Goal: Task Accomplishment & Management: Use online tool/utility

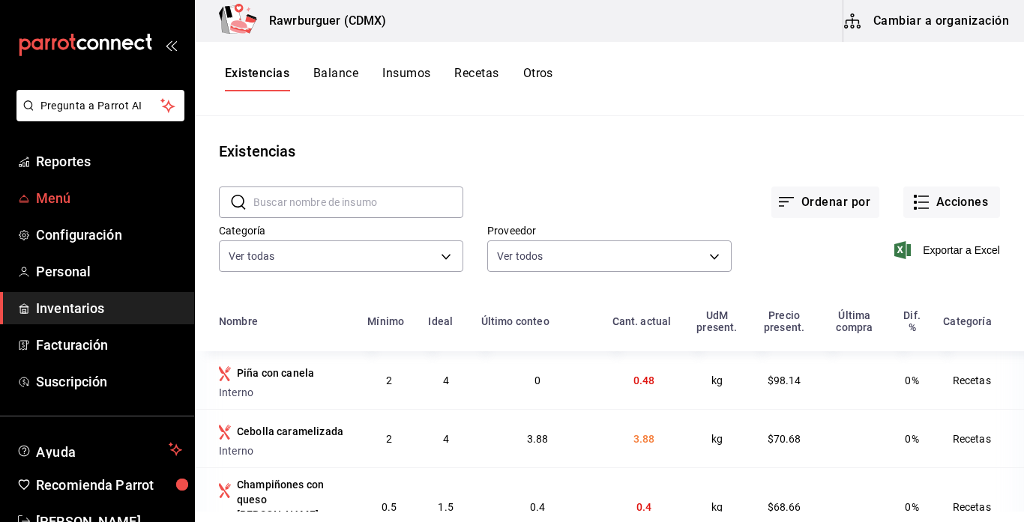
click at [97, 208] on span "Menú" at bounding box center [109, 198] width 146 height 20
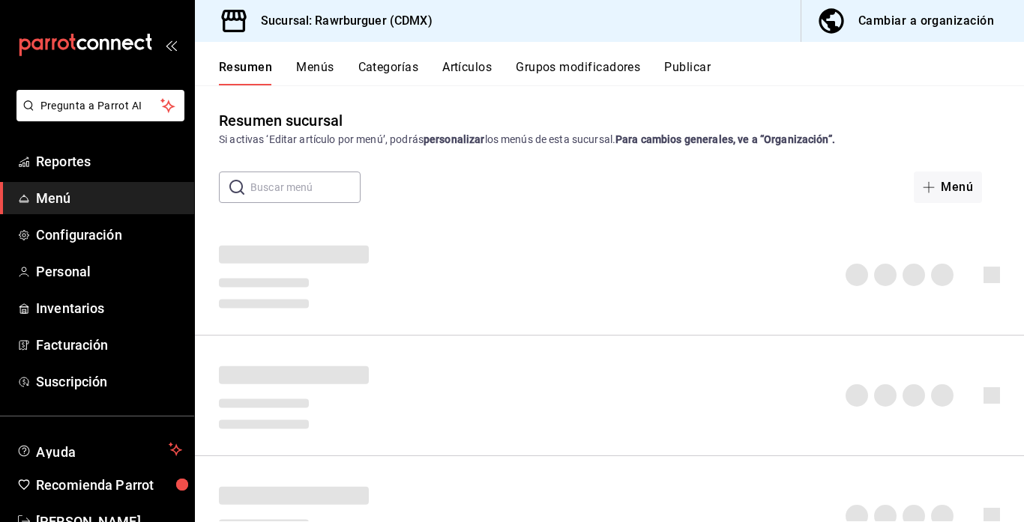
click at [303, 68] on button "Menús" at bounding box center [314, 72] width 37 height 25
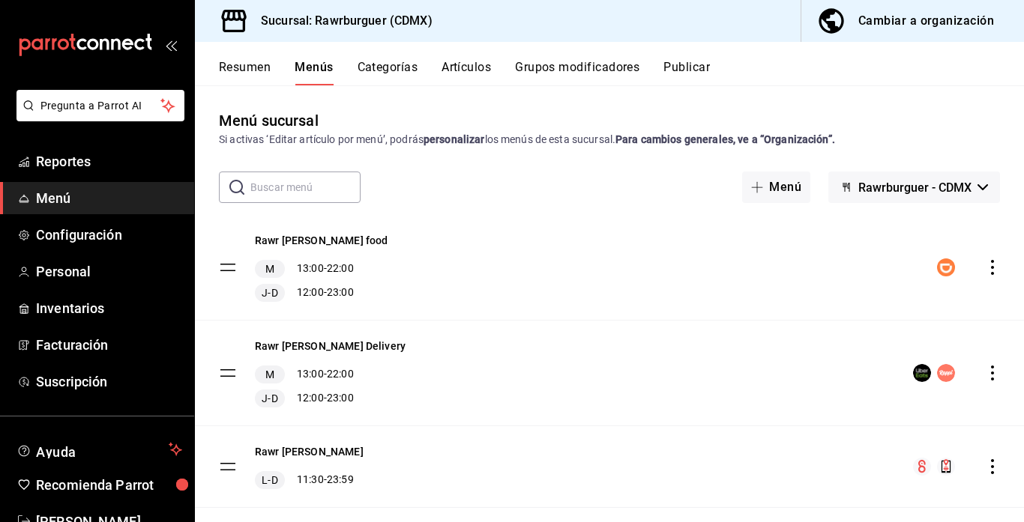
click at [250, 67] on button "Resumen" at bounding box center [245, 72] width 52 height 25
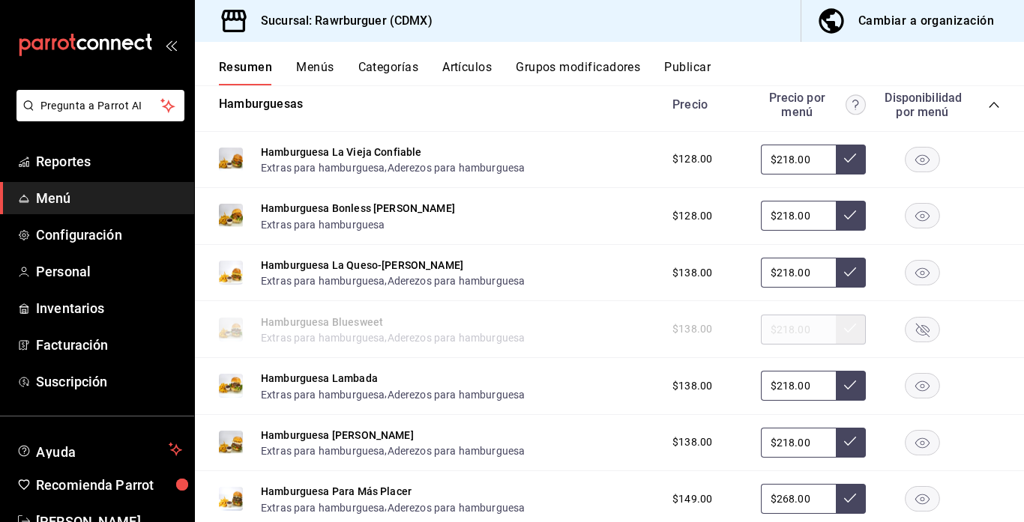
scroll to position [697, 0]
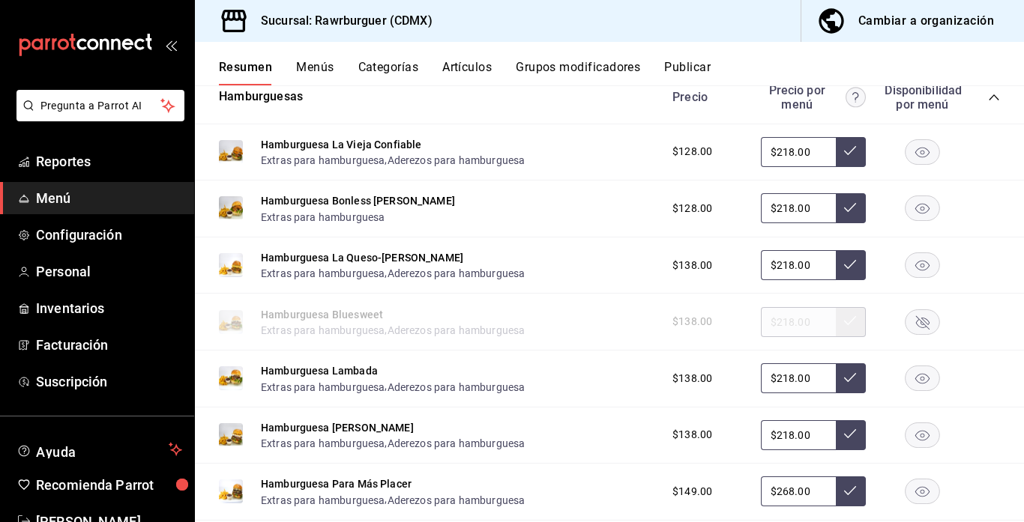
click at [919, 319] on icon "button" at bounding box center [922, 321] width 13 height 13
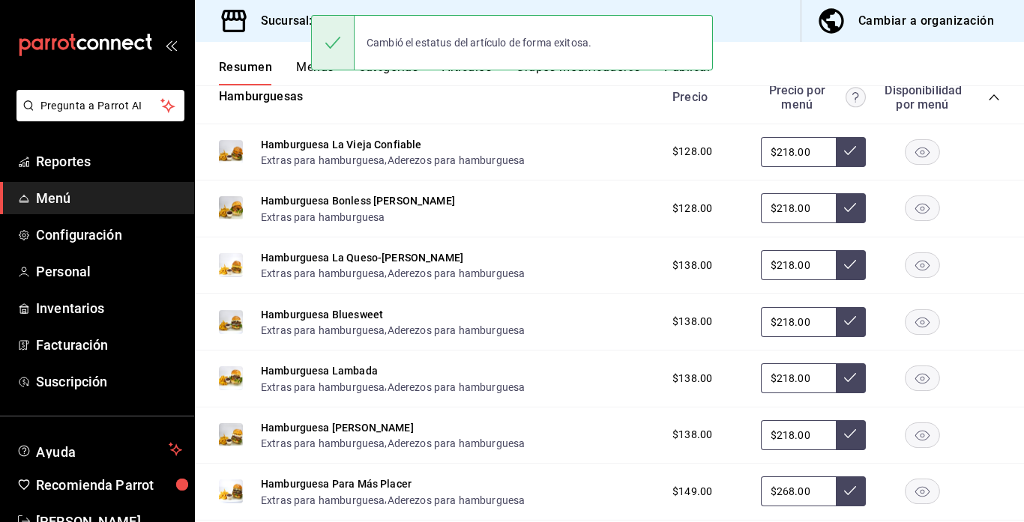
click at [814, 152] on input "$218.00" at bounding box center [798, 152] width 75 height 30
type input "$2.00"
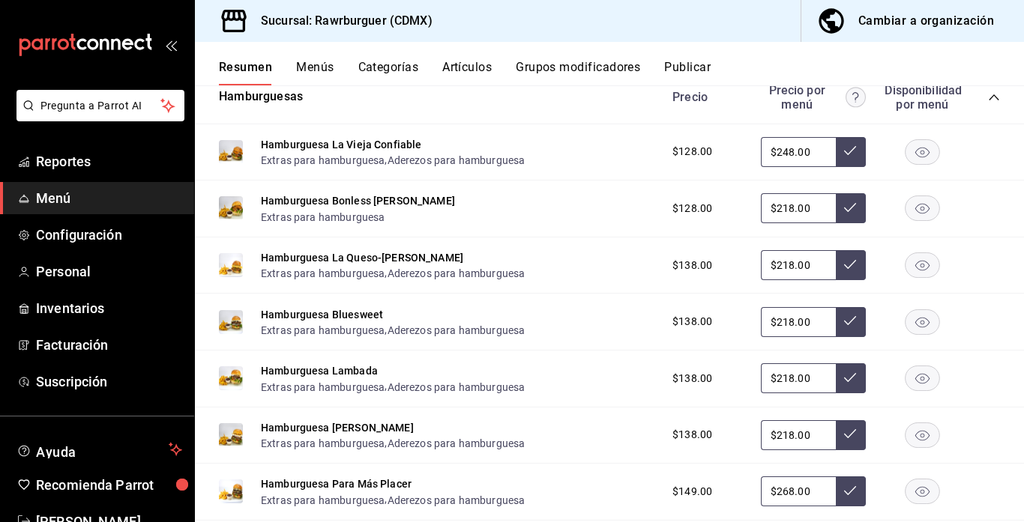
type input "$248.00"
click at [857, 159] on button at bounding box center [850, 152] width 30 height 30
click at [820, 209] on input "$218.00" at bounding box center [798, 208] width 75 height 30
type input "$2.00"
type input "$248.00"
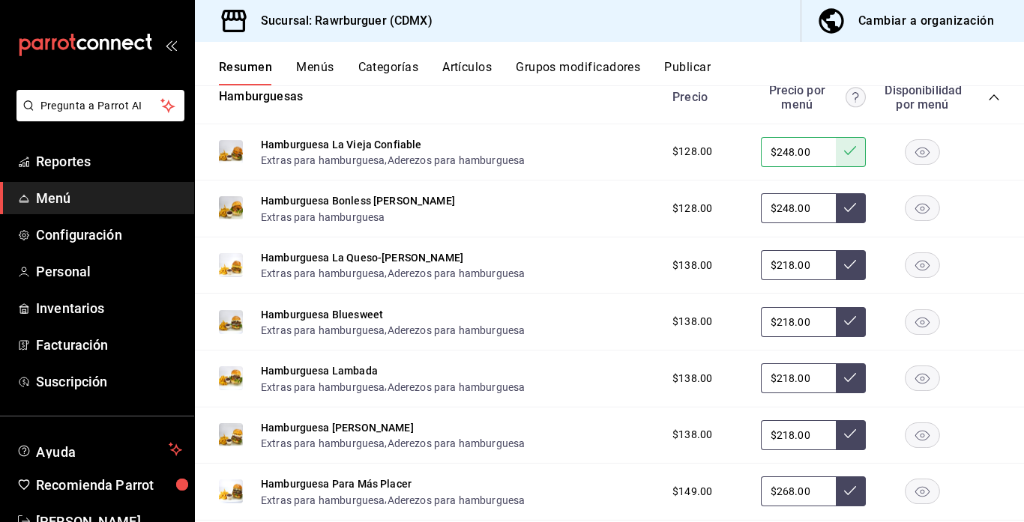
click at [847, 207] on icon at bounding box center [850, 208] width 12 height 12
click at [820, 262] on input "$218.00" at bounding box center [798, 265] width 75 height 30
type input "$2.00"
type input "$248.00"
click at [852, 264] on icon at bounding box center [850, 265] width 12 height 12
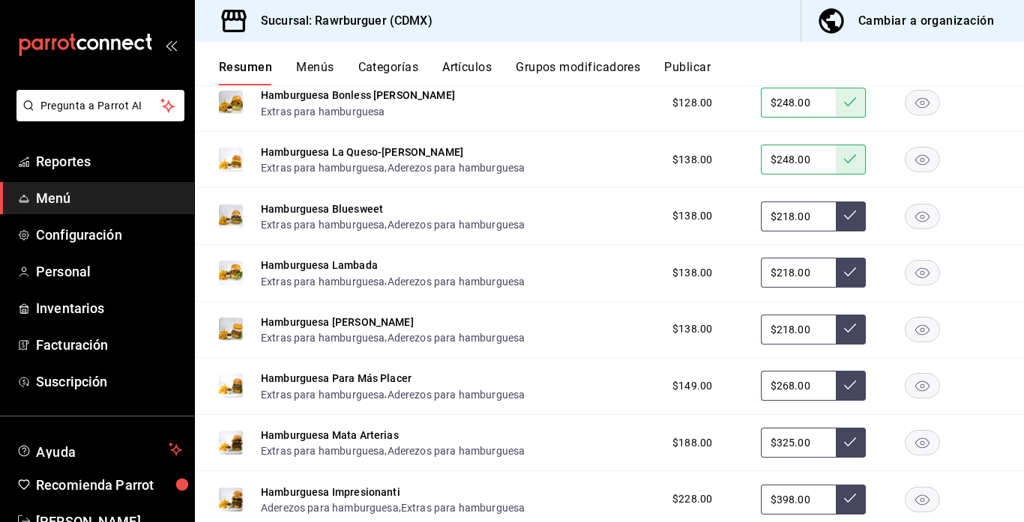
scroll to position [819, 0]
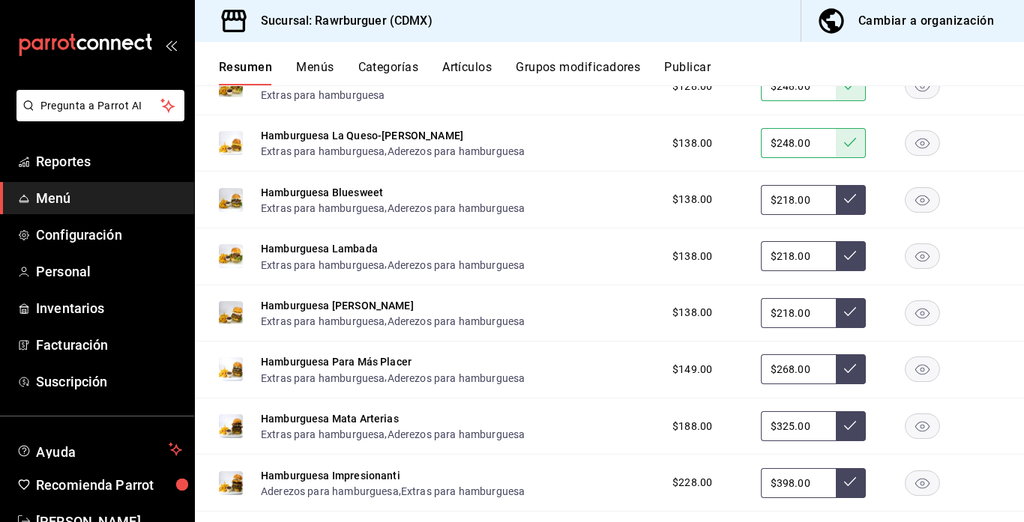
click at [817, 200] on input "$218.00" at bounding box center [798, 200] width 75 height 30
type input "$2.00"
type input "$248.00"
click at [861, 205] on button at bounding box center [850, 200] width 30 height 30
click at [815, 256] on input "$218.00" at bounding box center [798, 256] width 75 height 30
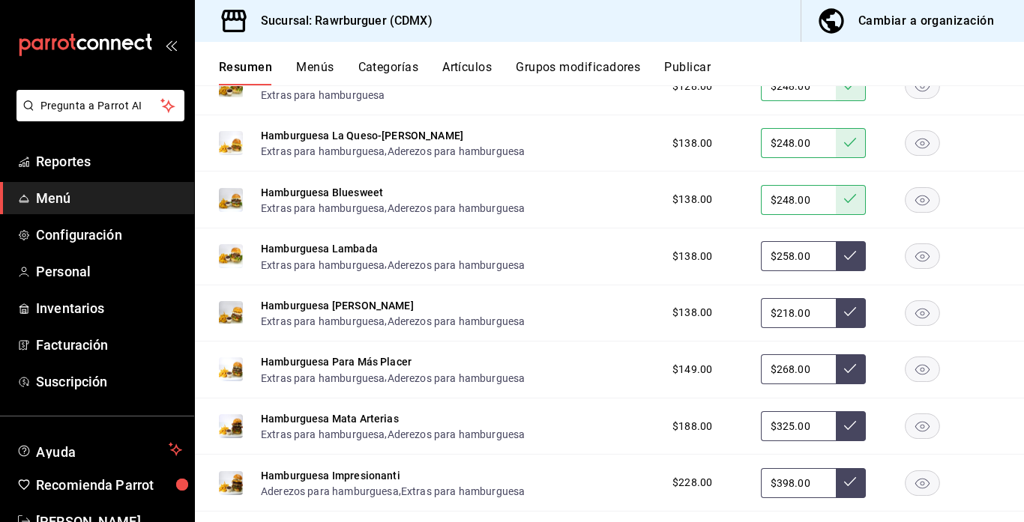
type input "$258.00"
click at [847, 259] on icon at bounding box center [850, 255] width 12 height 9
click at [816, 315] on input "$218.00" at bounding box center [798, 313] width 75 height 30
type input "$248.00"
click at [853, 318] on button at bounding box center [850, 313] width 30 height 30
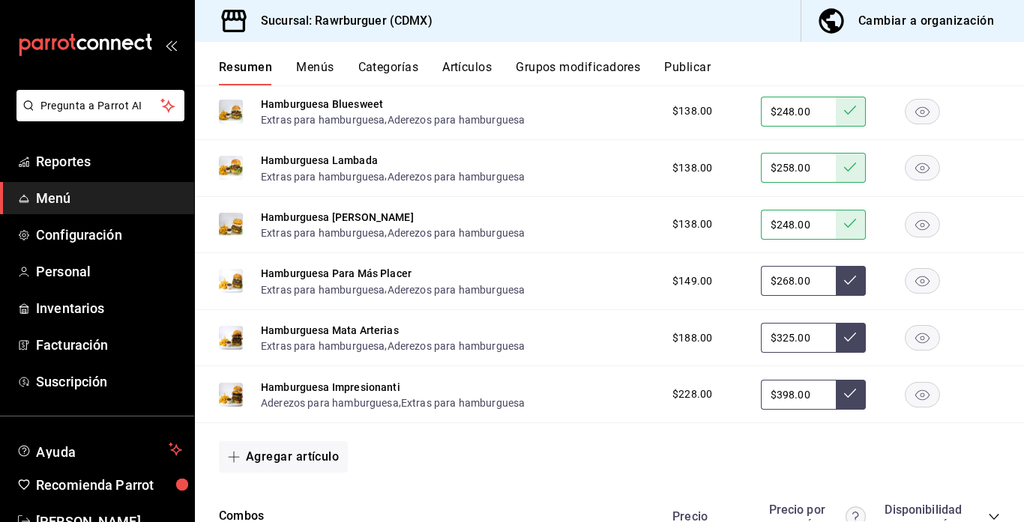
scroll to position [919, 0]
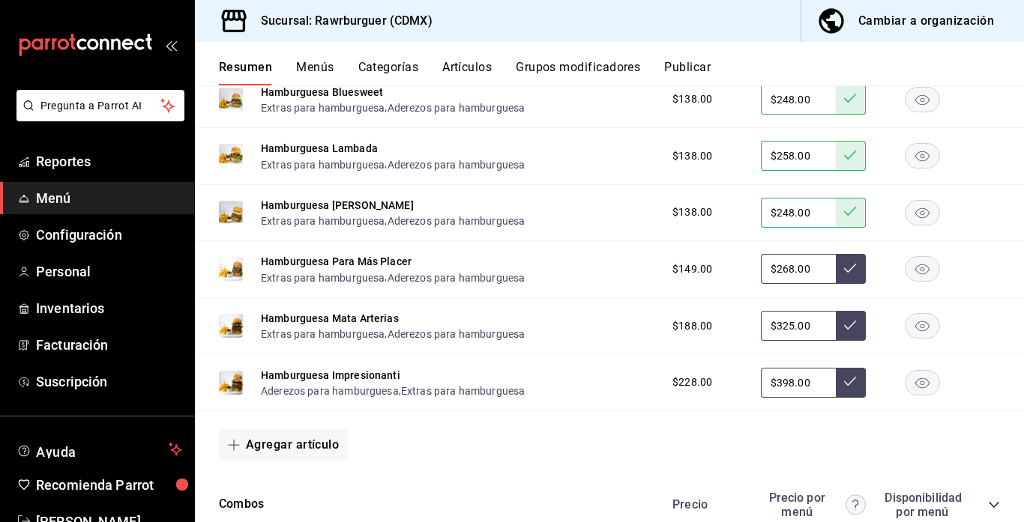
click at [819, 269] on input "$268.00" at bounding box center [798, 269] width 75 height 30
type input "$288.00"
click at [845, 269] on icon at bounding box center [850, 268] width 12 height 9
click at [822, 324] on input "$325.00" at bounding box center [798, 326] width 75 height 30
type input "$348.00"
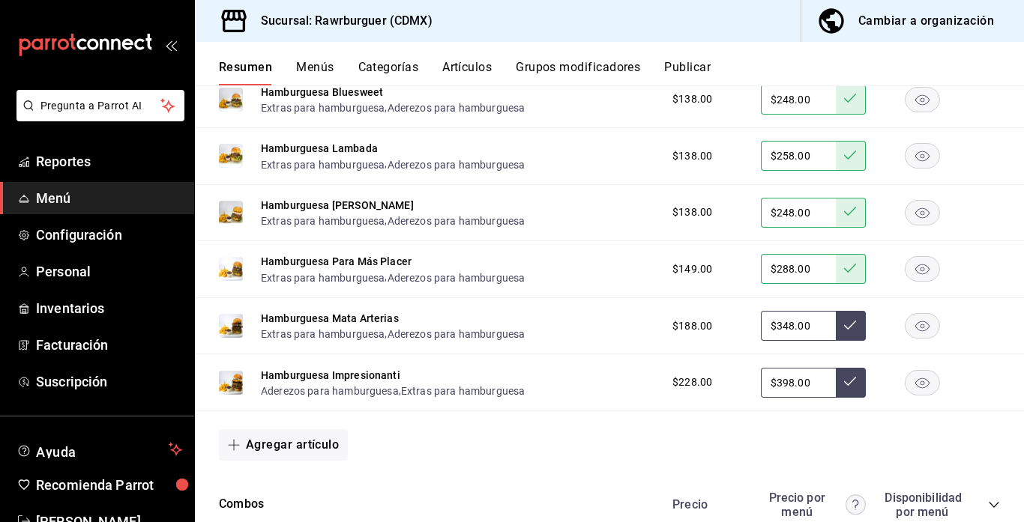
click at [844, 327] on icon at bounding box center [850, 325] width 12 height 12
click at [813, 388] on input "$398.00" at bounding box center [798, 383] width 75 height 30
click at [920, 381] on rect "button" at bounding box center [922, 382] width 34 height 25
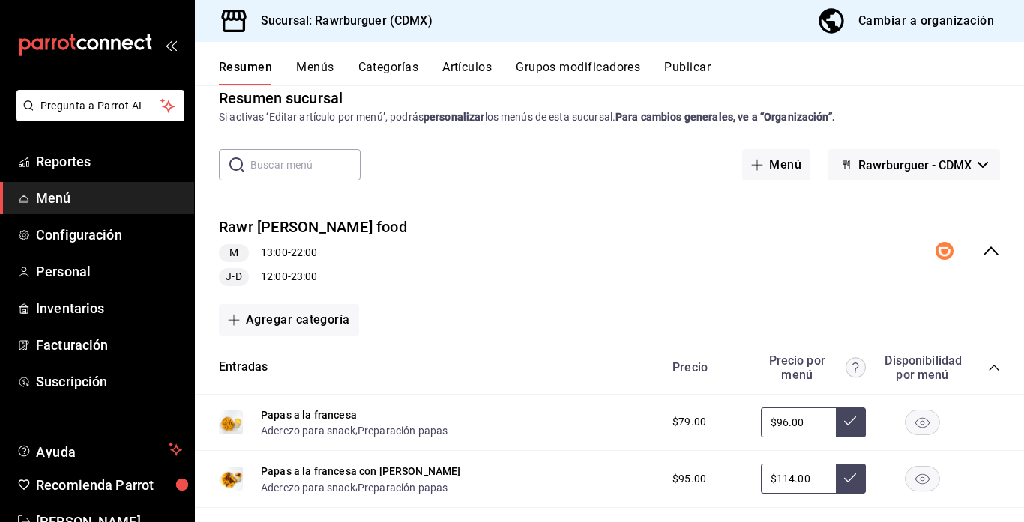
scroll to position [0, 0]
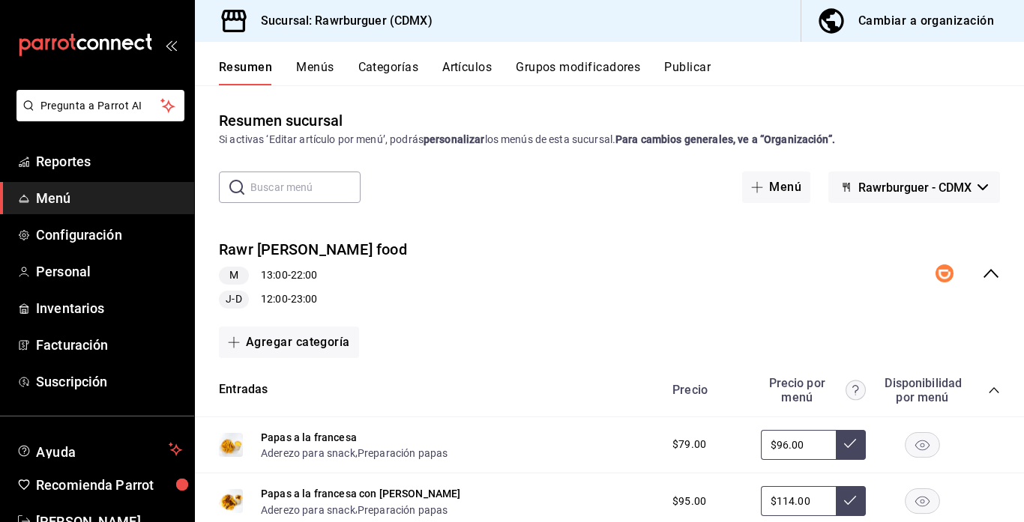
click at [699, 66] on button "Publicar" at bounding box center [687, 72] width 46 height 25
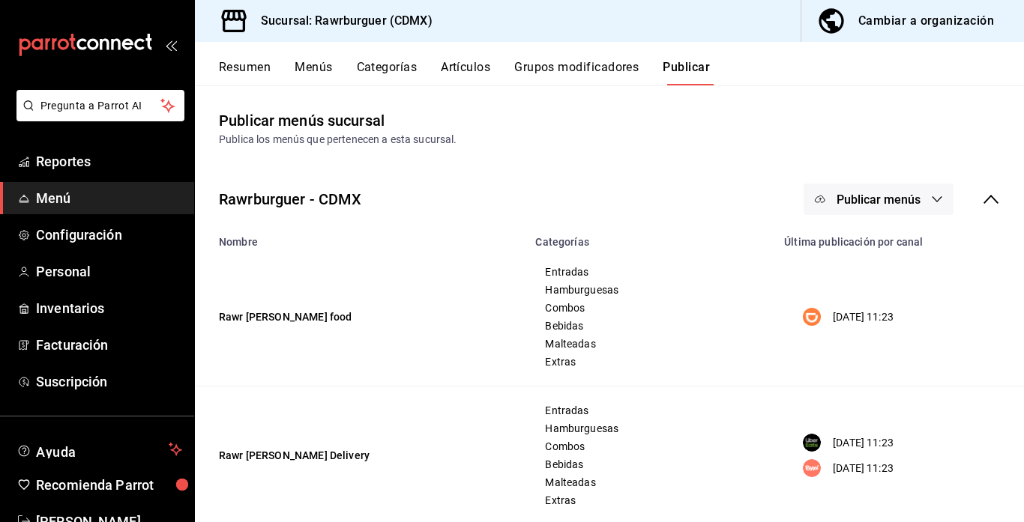
click at [905, 210] on button "Publicar menús" at bounding box center [878, 199] width 150 height 31
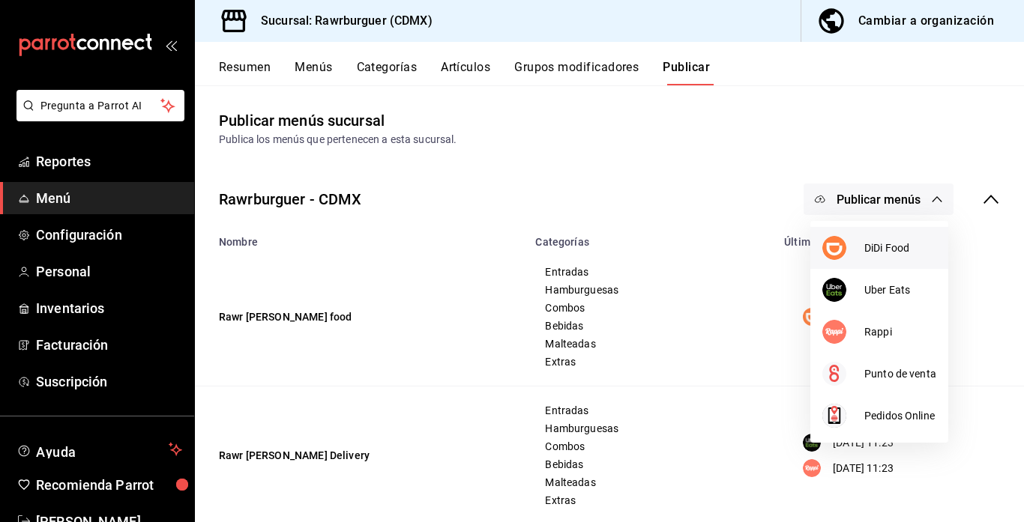
click at [881, 244] on span "DiDi Food" at bounding box center [900, 249] width 72 height 16
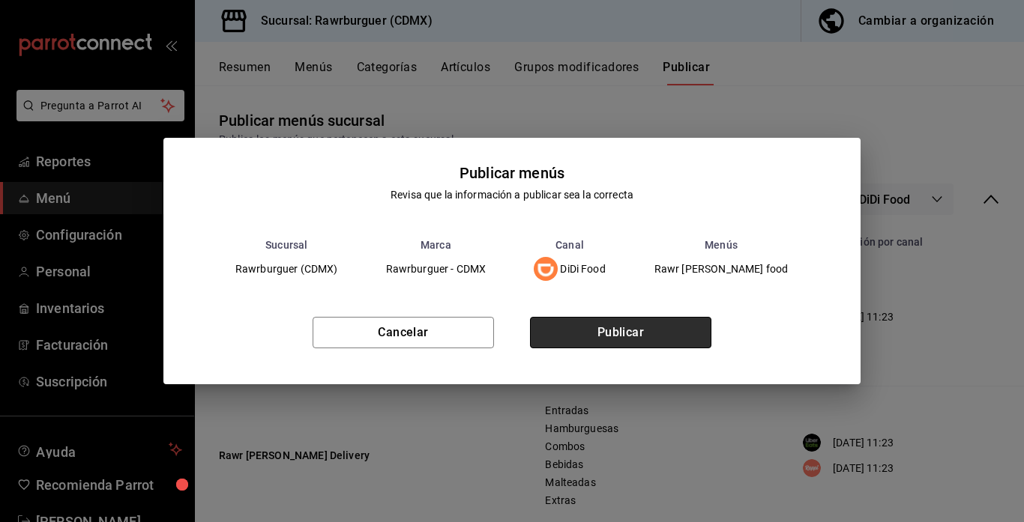
click at [579, 341] on button "Publicar" at bounding box center [620, 332] width 181 height 31
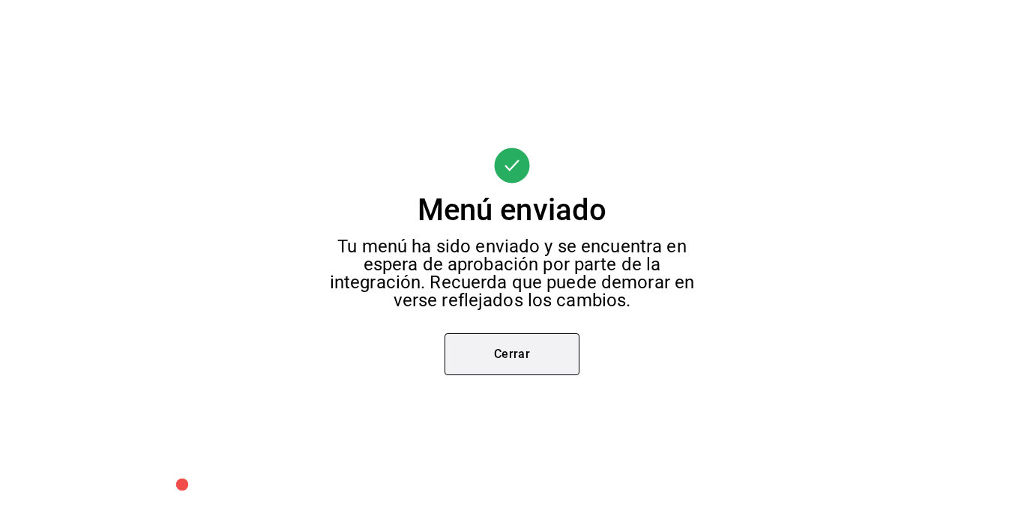
click at [533, 350] on button "Cerrar" at bounding box center [511, 354] width 135 height 42
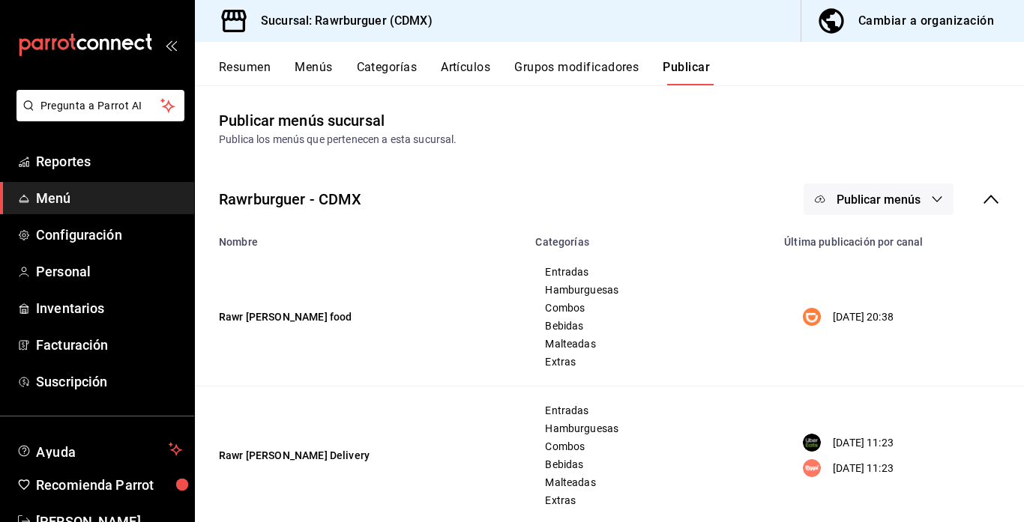
click at [869, 195] on span "Publicar menús" at bounding box center [878, 200] width 84 height 14
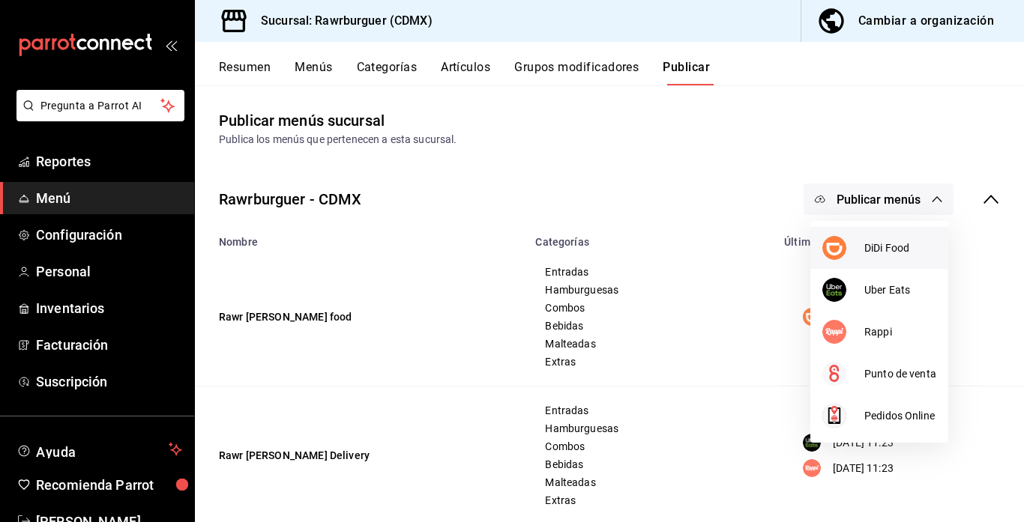
click at [874, 246] on span "DiDi Food" at bounding box center [900, 249] width 72 height 16
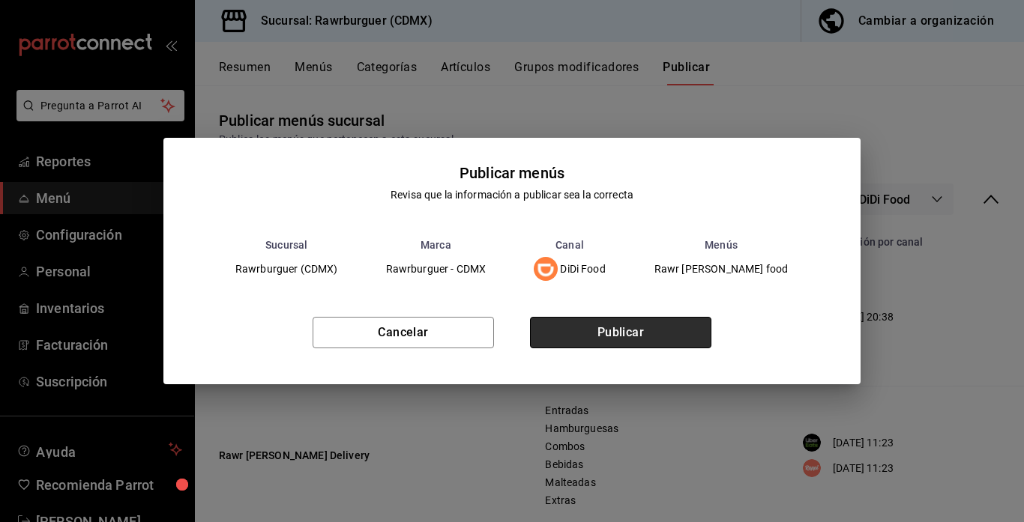
click at [588, 323] on button "Publicar" at bounding box center [620, 332] width 181 height 31
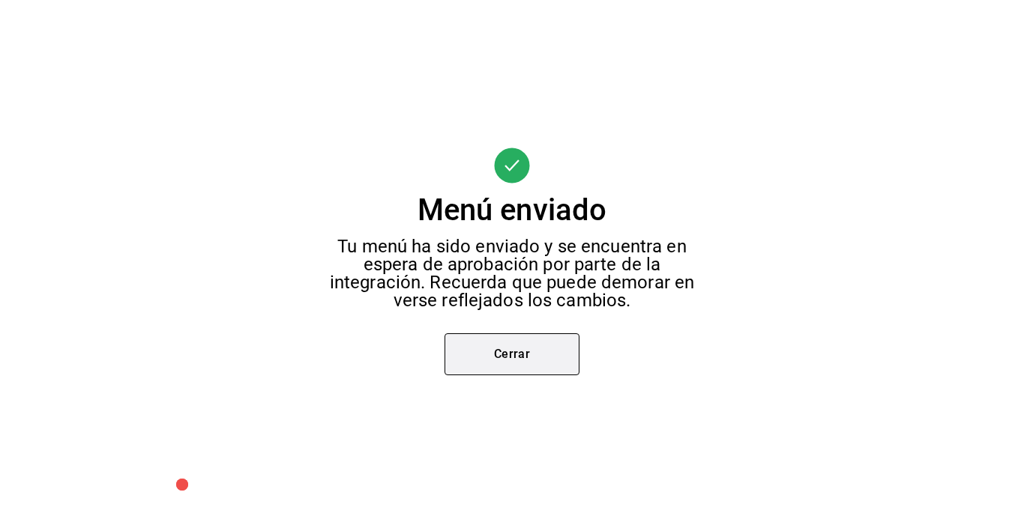
click at [514, 346] on button "Cerrar" at bounding box center [511, 354] width 135 height 42
